Goal: Task Accomplishment & Management: Manage account settings

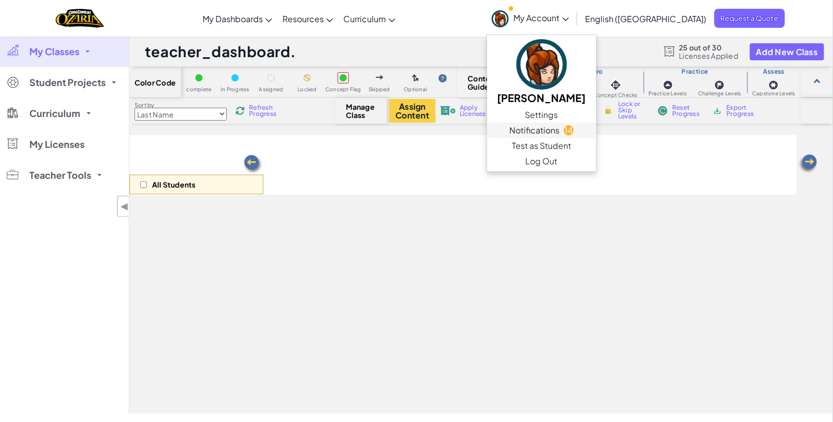
select select "5d8a57abe8919b28d5113af1"
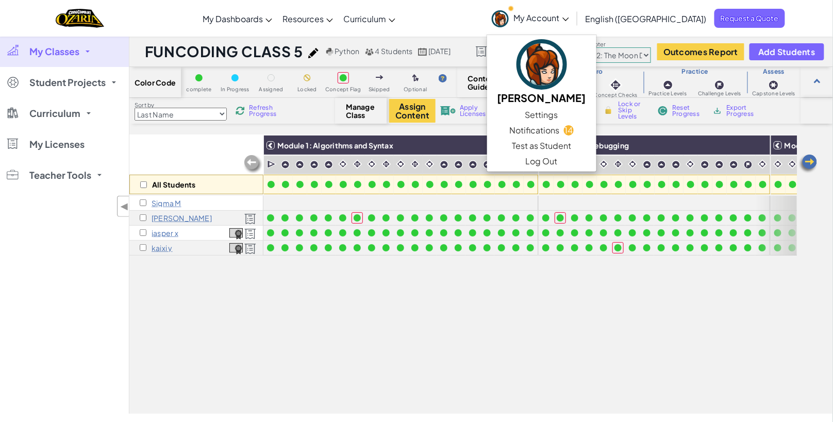
click at [247, 279] on div "All Students Module 1: Algorithms and Syntax Module 2: Debugging Module 3: Vari…" at bounding box center [463, 217] width 668 height 371
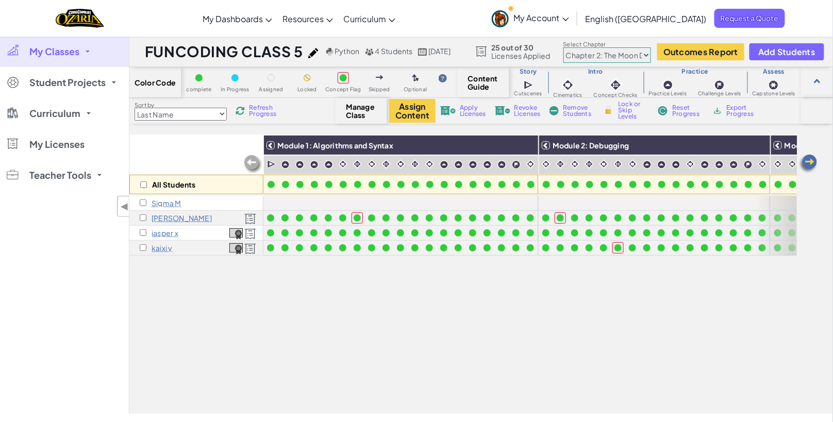
click at [159, 219] on p "[PERSON_NAME]" at bounding box center [182, 218] width 60 height 8
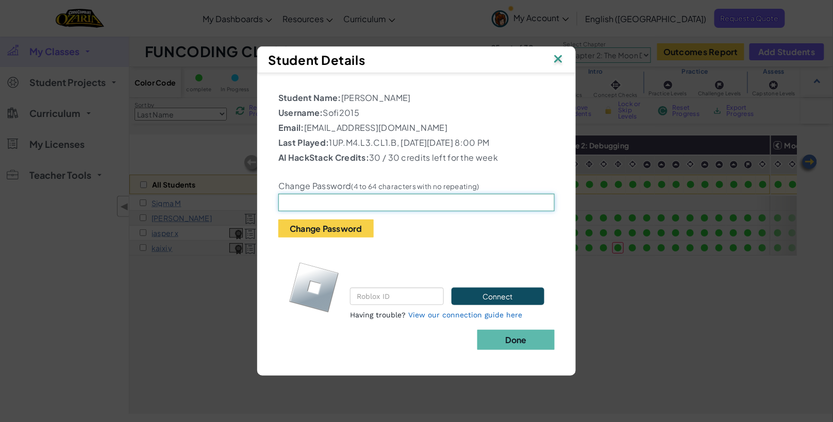
click at [360, 206] on input "text" at bounding box center [416, 203] width 276 height 18
type input "123456"
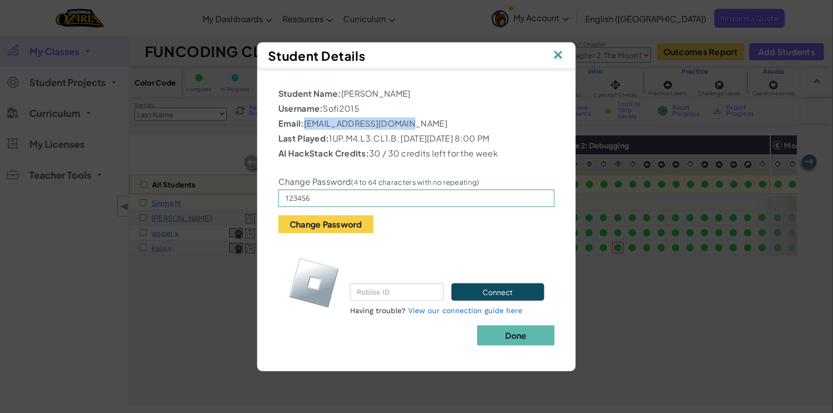
drag, startPoint x: 406, startPoint y: 122, endPoint x: 307, endPoint y: 119, distance: 99.0
click at [306, 119] on p "Email: [EMAIL_ADDRESS][DOMAIN_NAME]" at bounding box center [416, 124] width 276 height 12
click at [521, 176] on div "Change Password (4 to 64 characters with no repeating) 123456 Change Password" at bounding box center [417, 197] width 292 height 71
click at [404, 125] on div "Student Name: sofi W Username: Sofi2015 Email: [EMAIL_ADDRESS][DOMAIN_NAME] Las…" at bounding box center [416, 207] width 276 height 238
click at [405, 125] on div "Student Name: sofi W Username: Sofi2015 Email: [EMAIL_ADDRESS][DOMAIN_NAME] Las…" at bounding box center [416, 207] width 276 height 238
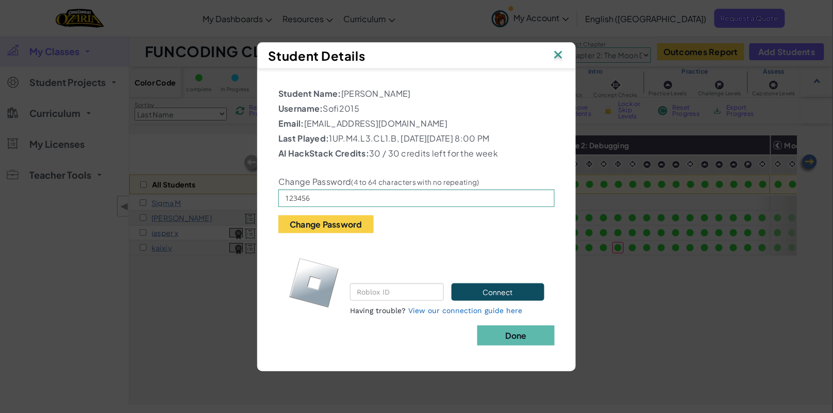
click at [405, 120] on p "Email: [EMAIL_ADDRESS][DOMAIN_NAME]" at bounding box center [416, 124] width 276 height 12
drag, startPoint x: 406, startPoint y: 118, endPoint x: 306, endPoint y: 119, distance: 100.0
click at [306, 119] on p "Email: [EMAIL_ADDRESS][DOMAIN_NAME]" at bounding box center [416, 124] width 276 height 12
copy p "[EMAIL_ADDRESS][DOMAIN_NAME]"
click at [350, 103] on p "Username: Sofi2015" at bounding box center [416, 109] width 276 height 12
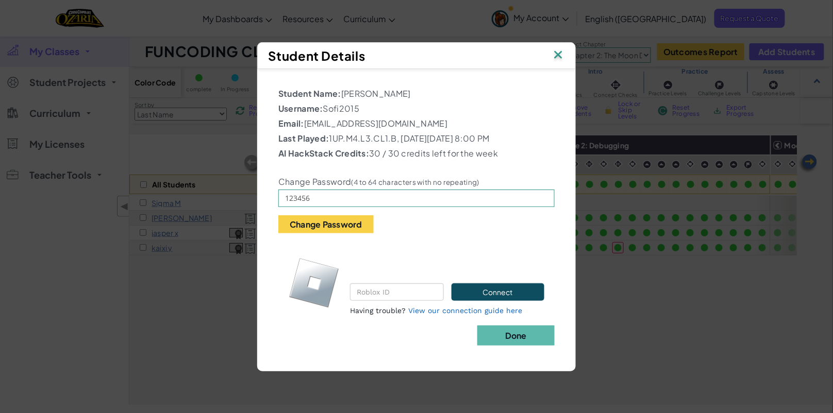
click at [350, 103] on p "Username: Sofi2015" at bounding box center [416, 109] width 276 height 12
copy p "Sofi2015"
click at [361, 88] on p "Student Name: [PERSON_NAME]" at bounding box center [416, 94] width 276 height 12
click at [354, 88] on p "Student Name: [PERSON_NAME]" at bounding box center [416, 94] width 276 height 12
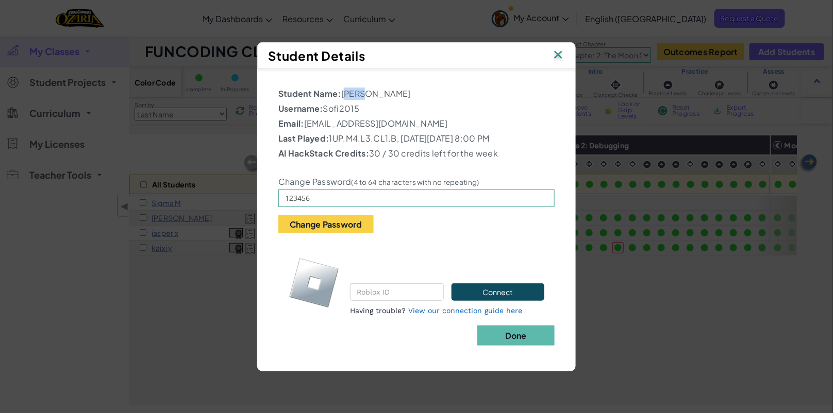
click at [354, 88] on p "Student Name: [PERSON_NAME]" at bounding box center [416, 94] width 276 height 12
click at [375, 88] on p "Student Name: [PERSON_NAME]" at bounding box center [416, 94] width 276 height 12
click at [337, 223] on div "Change Password (4 to 64 characters with no repeating) 123456 Change Password" at bounding box center [417, 197] width 292 height 71
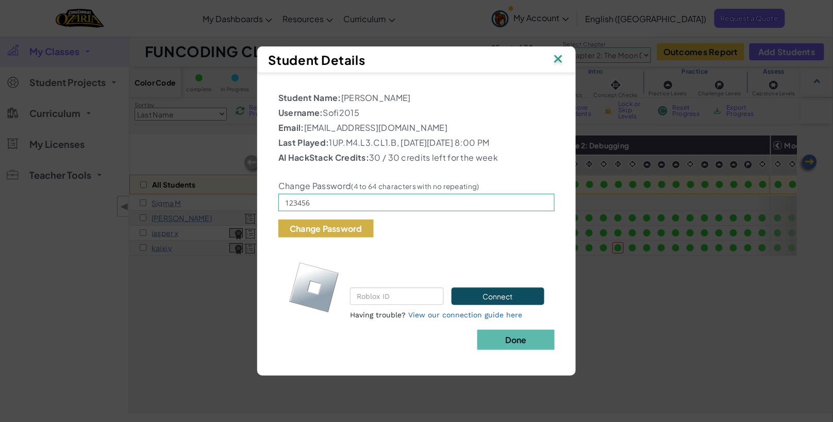
click at [352, 231] on button "Change Password" at bounding box center [325, 229] width 95 height 18
click at [331, 227] on button "Change Password" at bounding box center [325, 229] width 95 height 18
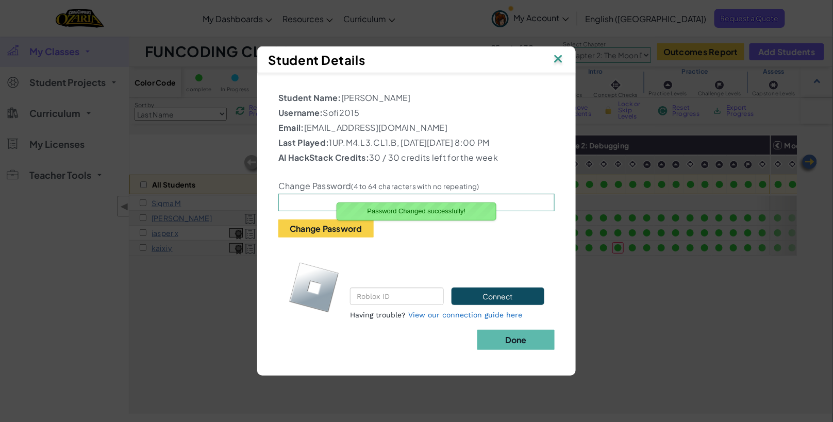
click at [520, 269] on p "Connect the student's CodeCombat and Roblox accounts." at bounding box center [447, 268] width 194 height 25
click at [521, 345] on b "Done" at bounding box center [516, 340] width 22 height 11
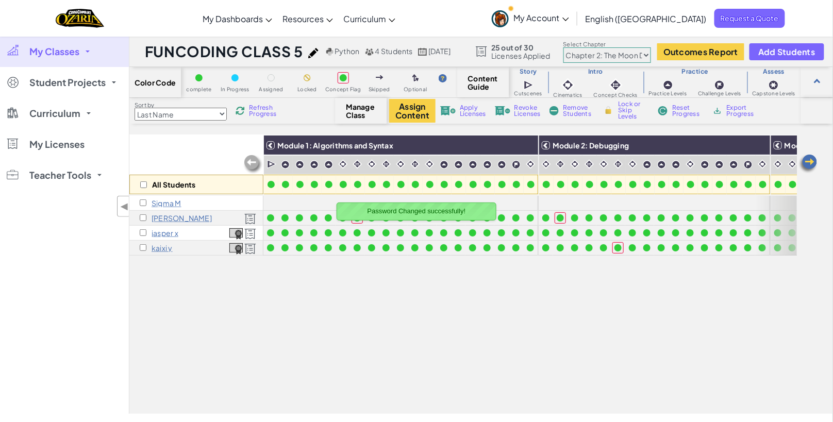
click at [569, 19] on icon at bounding box center [565, 20] width 7 height 4
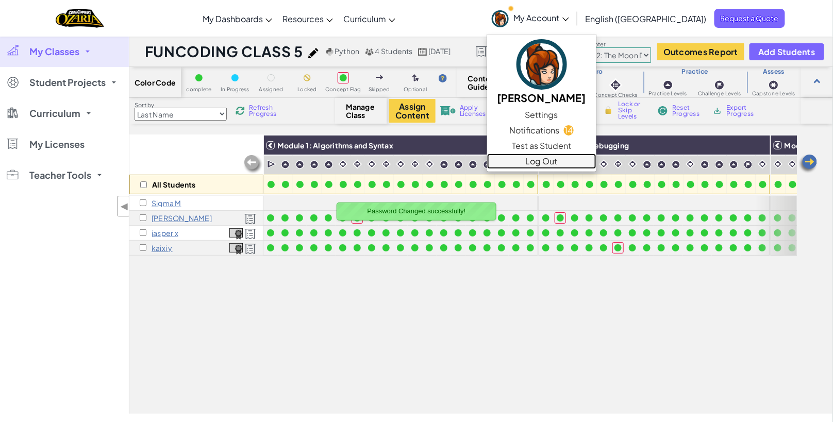
click at [594, 163] on link "Log Out" at bounding box center [541, 161] width 109 height 15
